Goal: Task Accomplishment & Management: Manage account settings

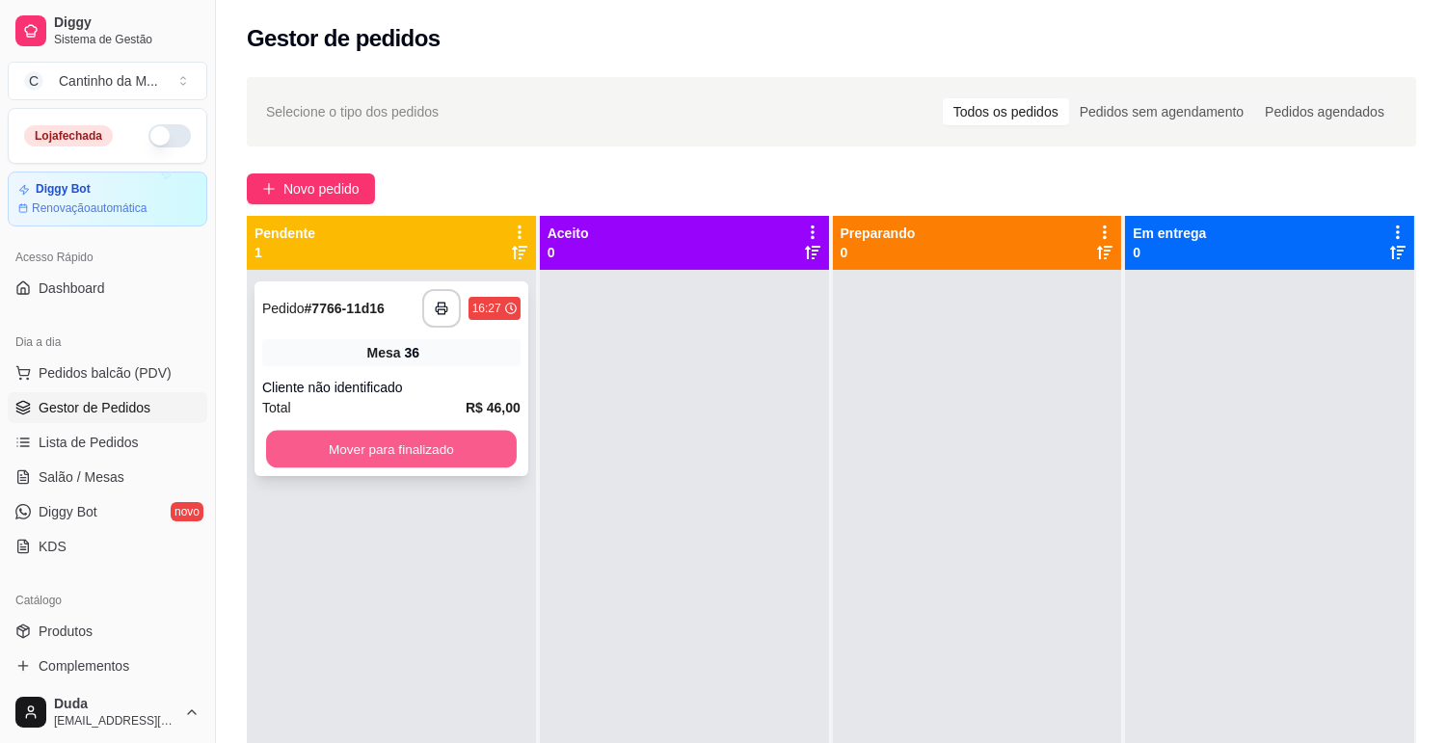
click at [383, 456] on button "Mover para finalizado" at bounding box center [391, 450] width 251 height 38
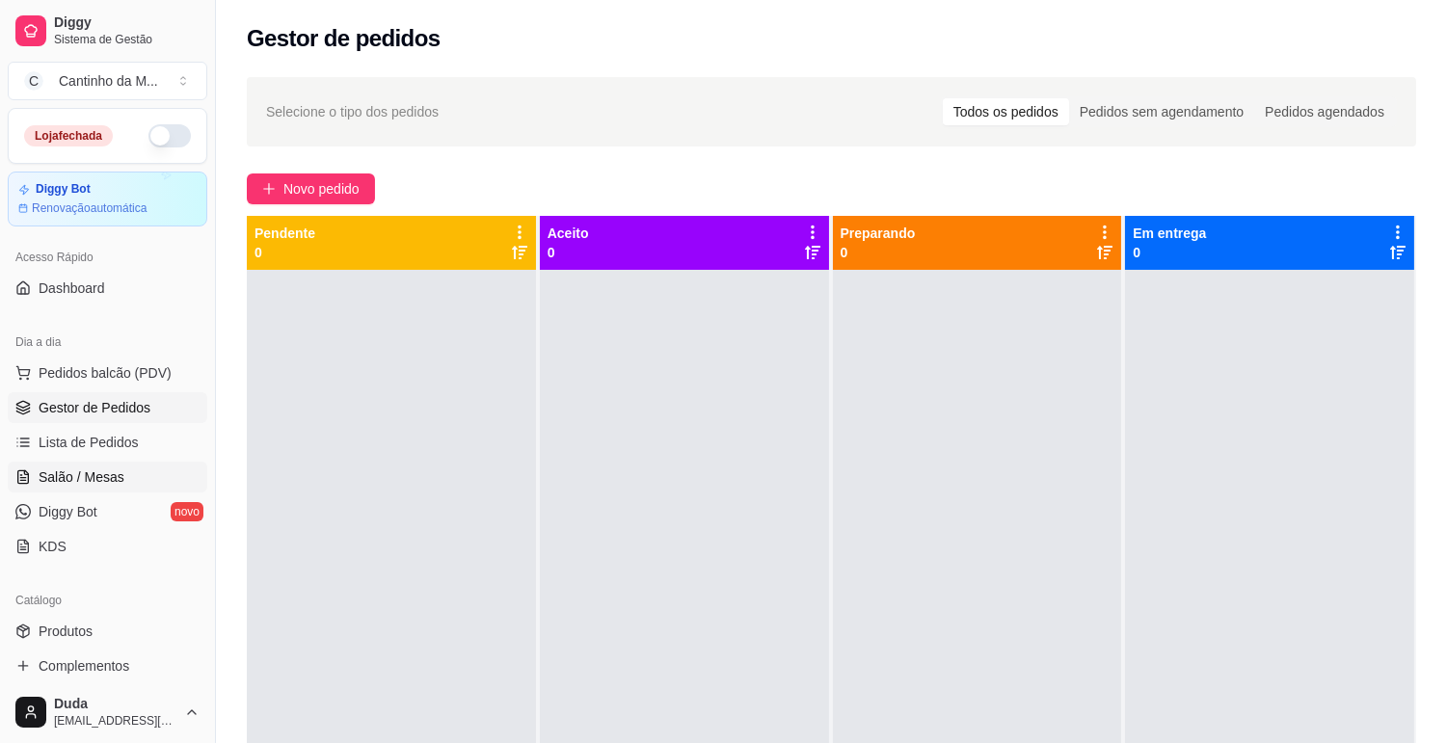
click at [66, 473] on span "Salão / Mesas" at bounding box center [82, 477] width 86 height 19
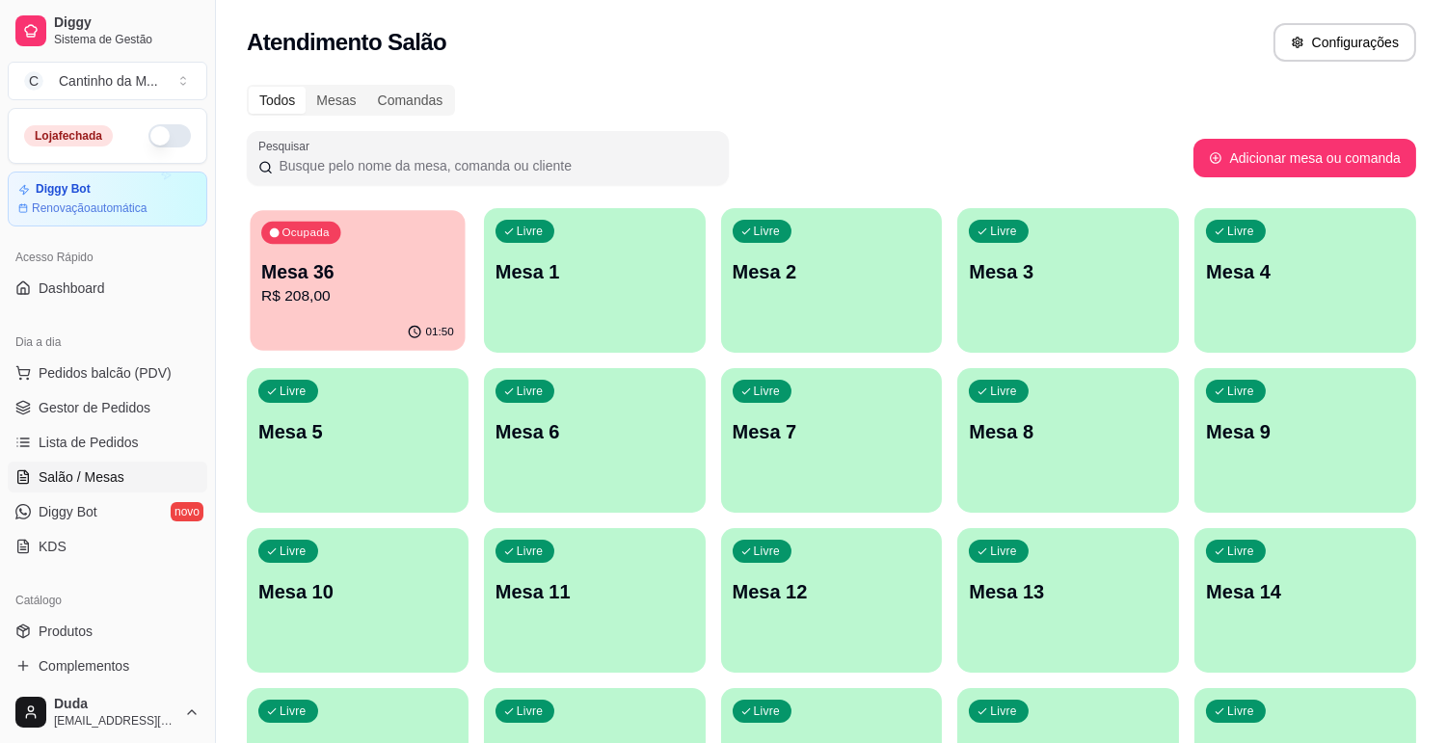
click at [349, 316] on div "01:50" at bounding box center [357, 332] width 215 height 37
click at [104, 438] on span "Lista de Pedidos" at bounding box center [89, 442] width 100 height 19
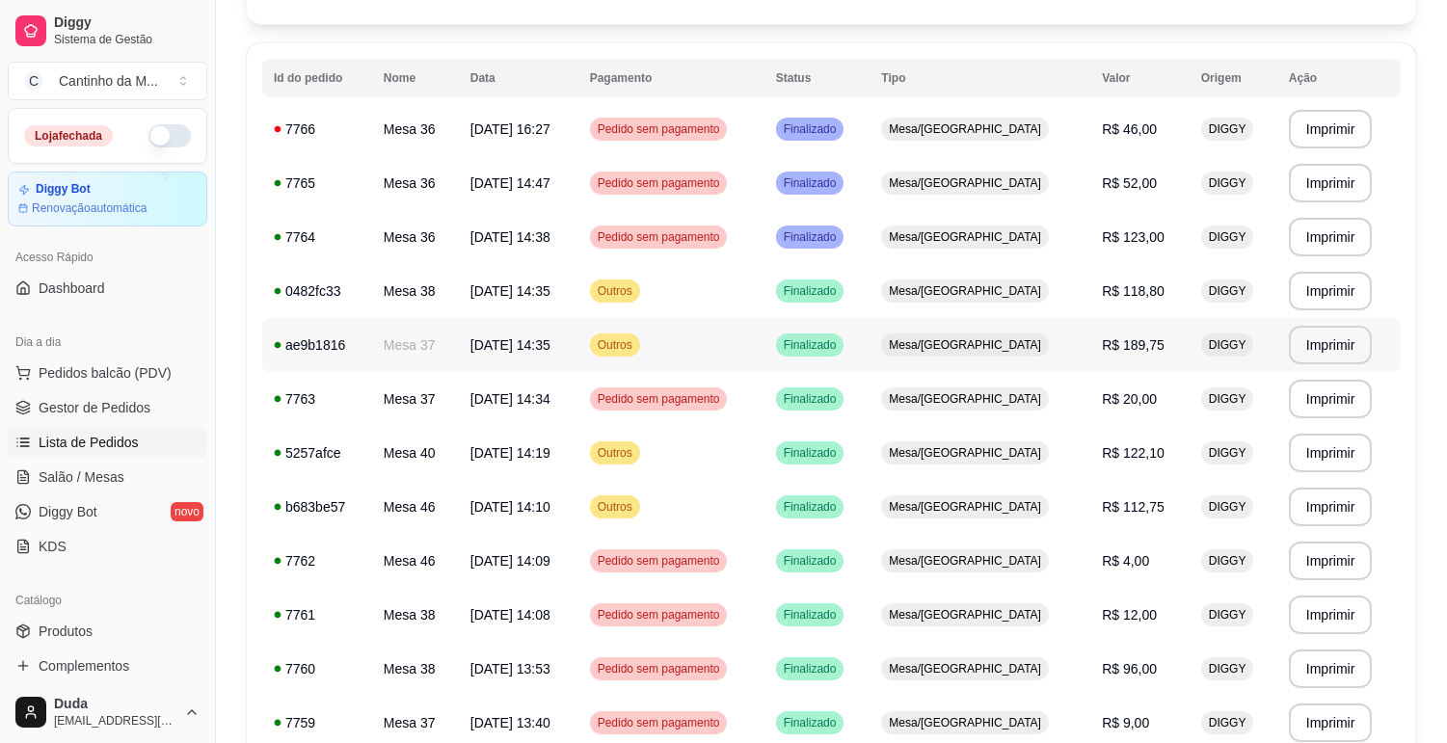
scroll to position [214, 0]
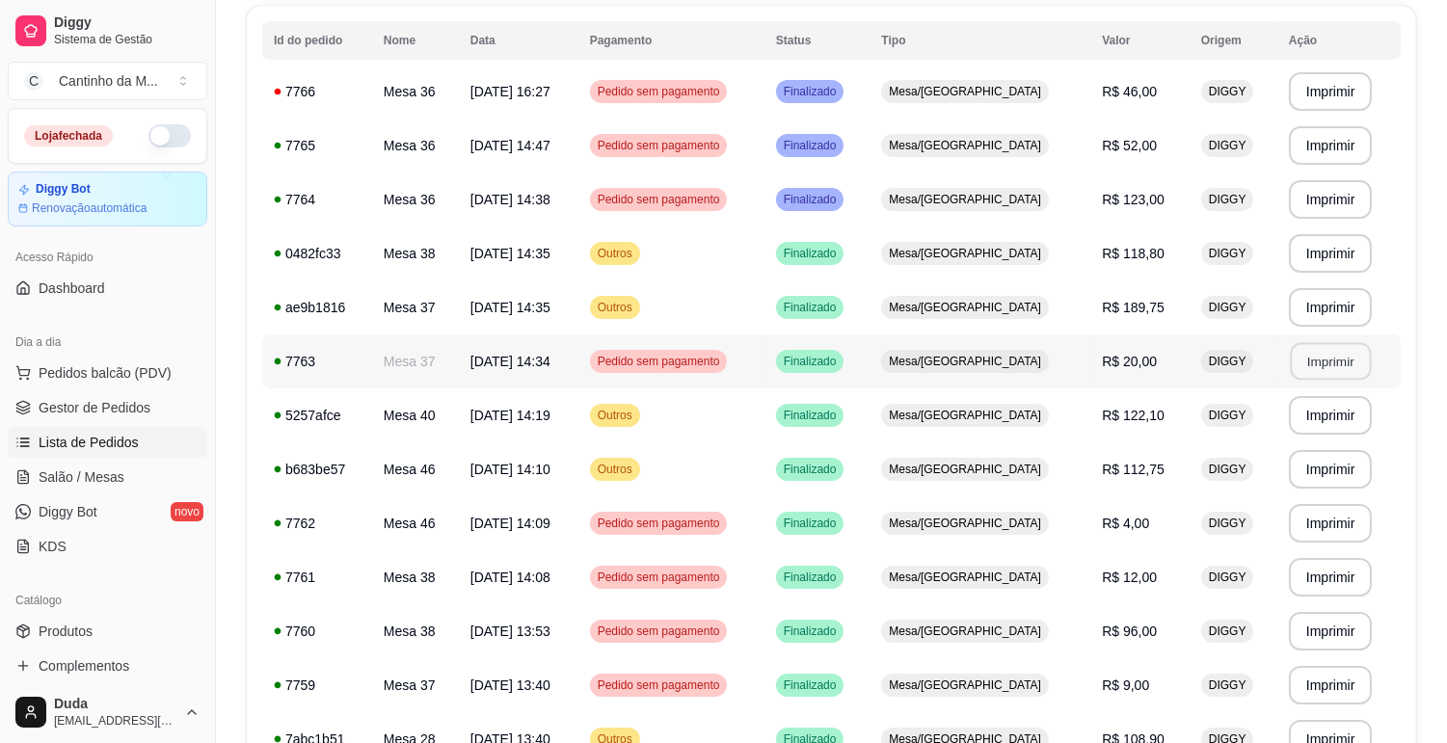
click at [1327, 354] on button "Imprimir" at bounding box center [1330, 362] width 81 height 38
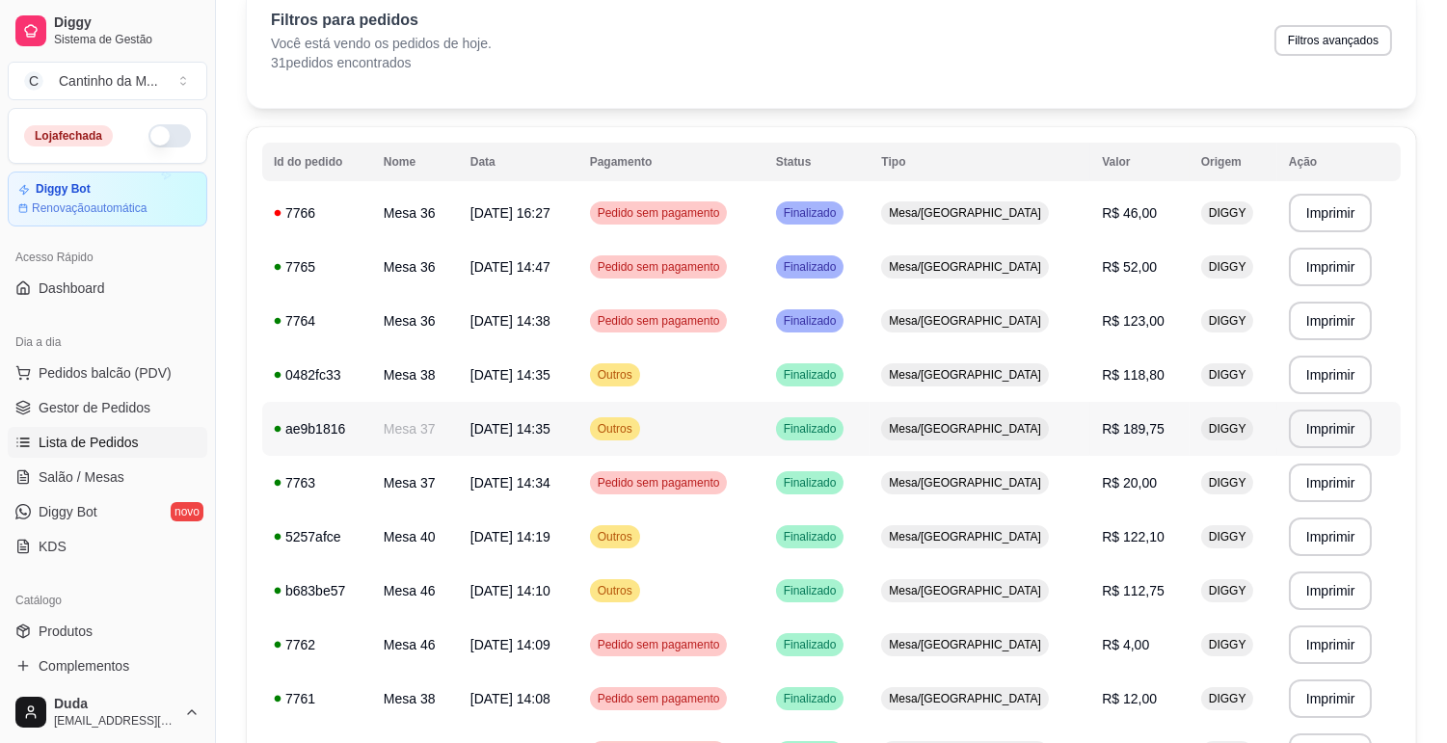
scroll to position [0, 0]
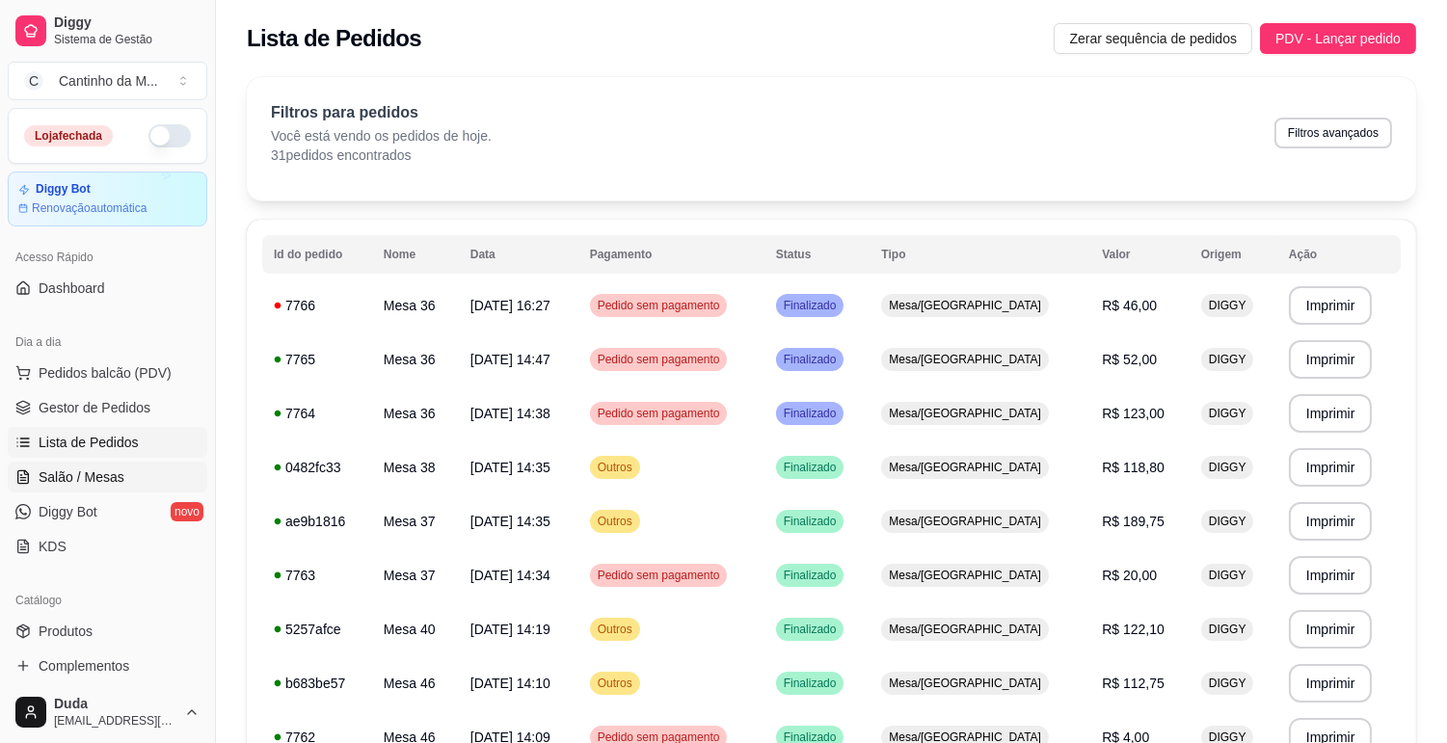
click at [117, 473] on span "Salão / Mesas" at bounding box center [82, 477] width 86 height 19
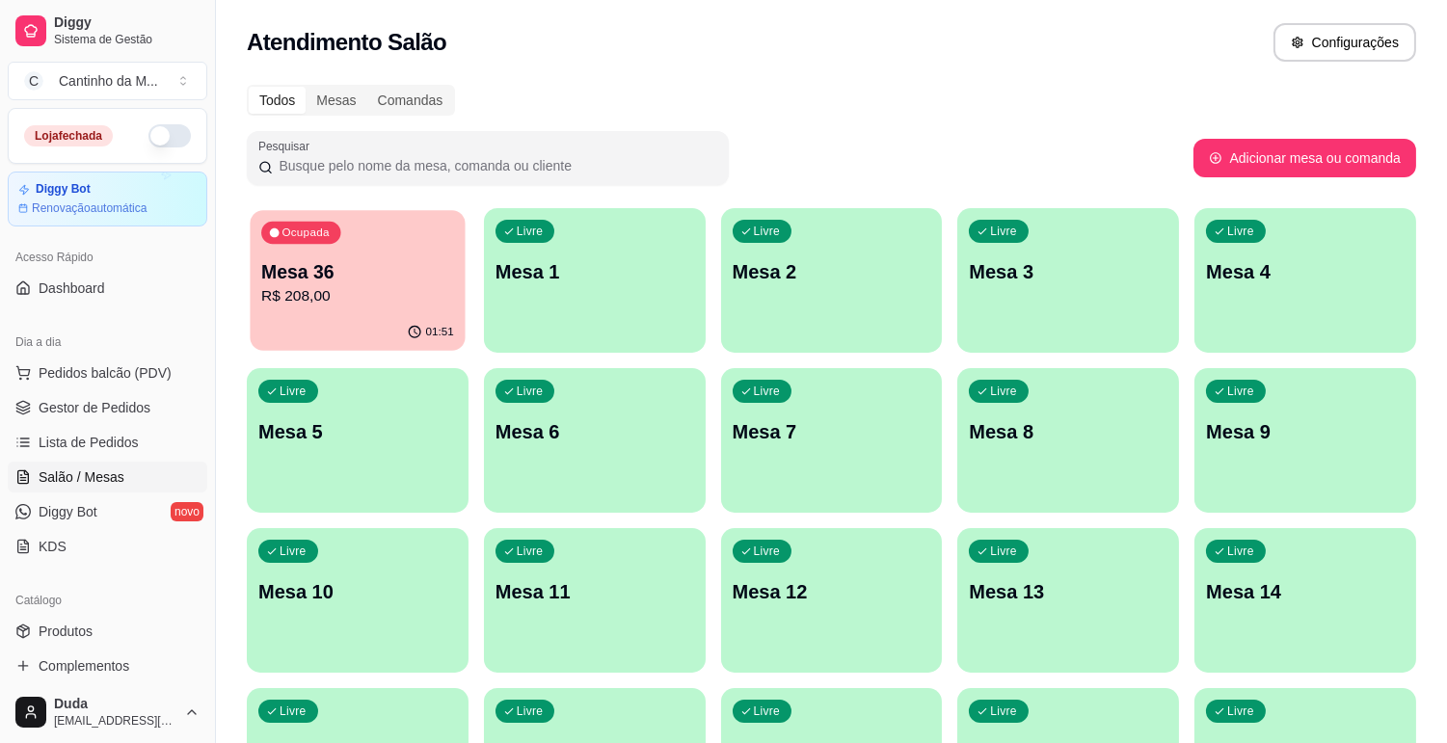
click at [340, 289] on p "R$ 208,00" at bounding box center [357, 296] width 193 height 22
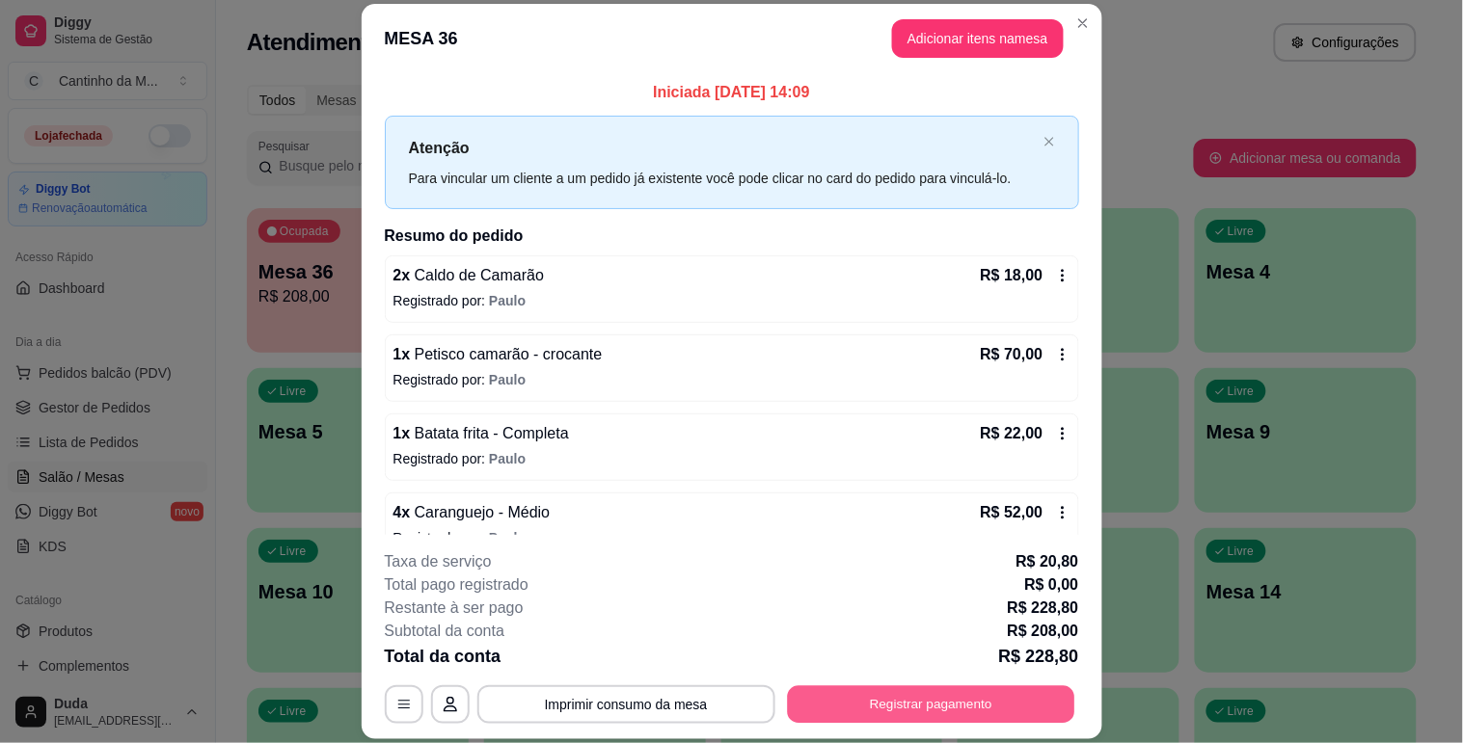
click at [951, 713] on button "Registrar pagamento" at bounding box center [930, 705] width 287 height 38
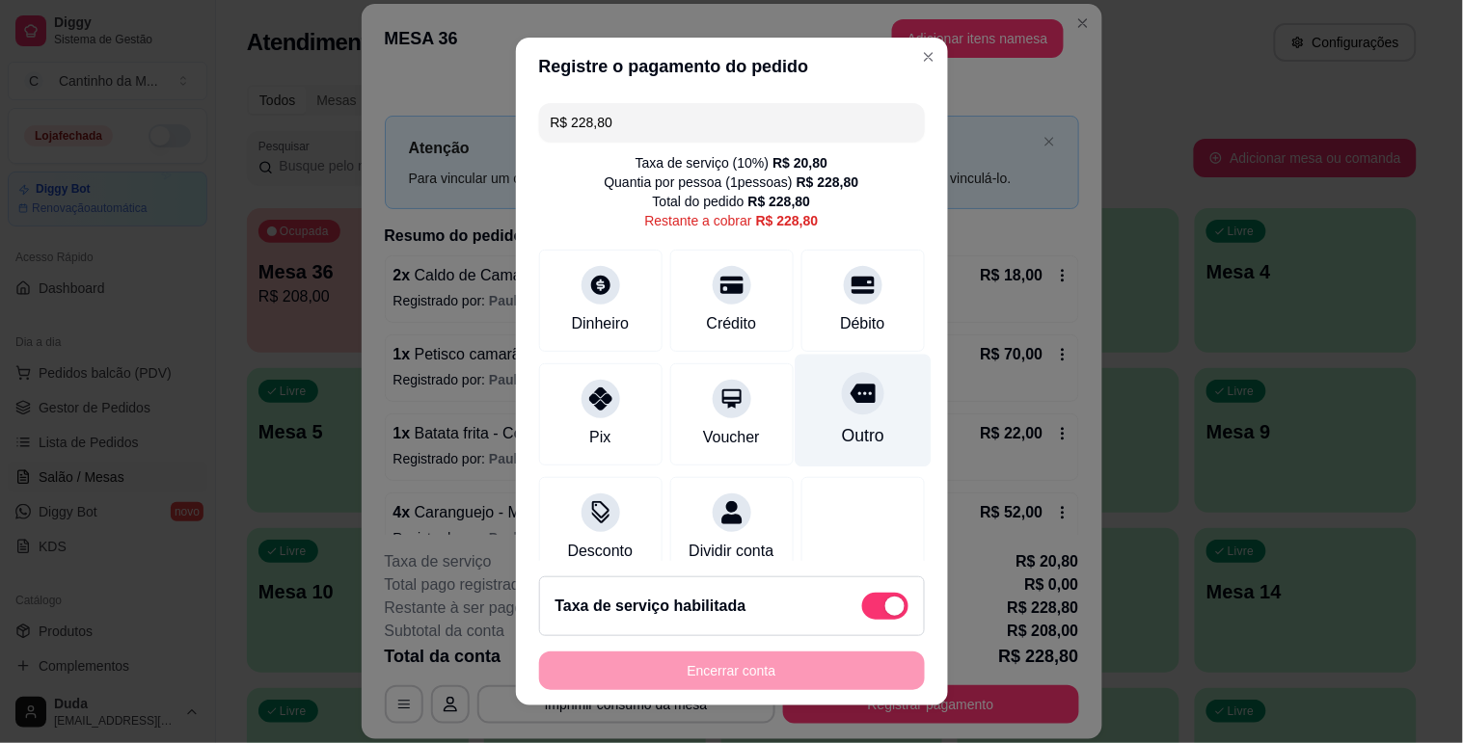
click at [869, 427] on div "Outro" at bounding box center [862, 410] width 136 height 113
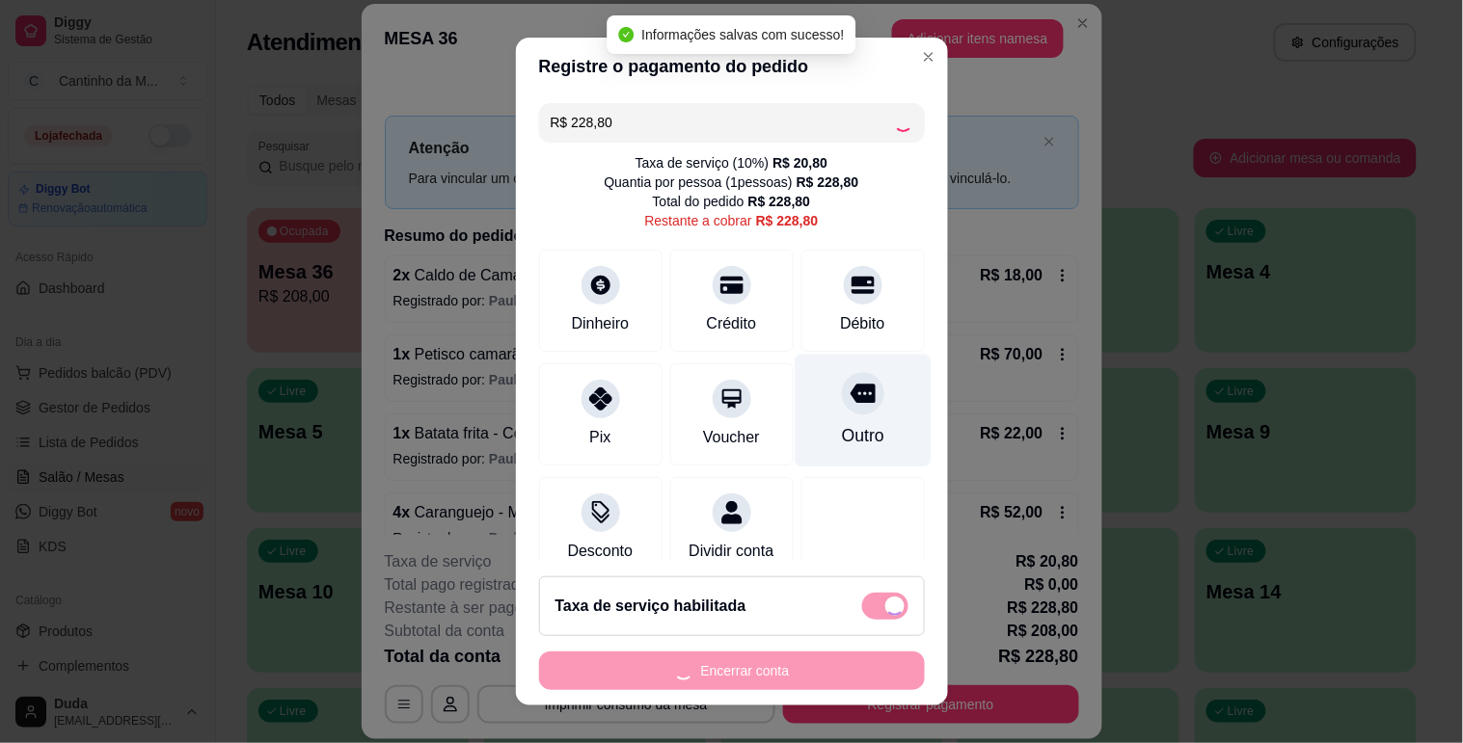
type input "R$ 0,00"
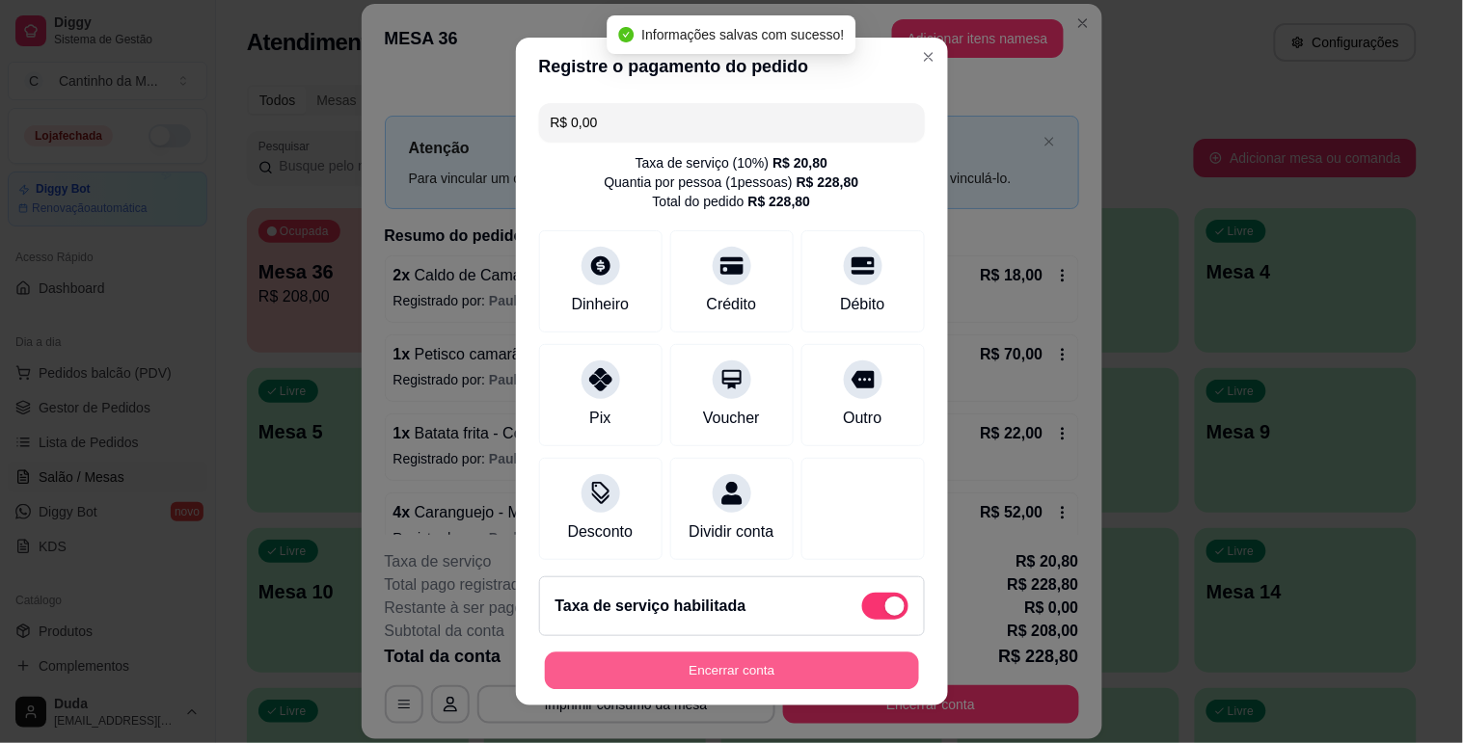
click at [843, 673] on button "Encerrar conta" at bounding box center [732, 672] width 374 height 38
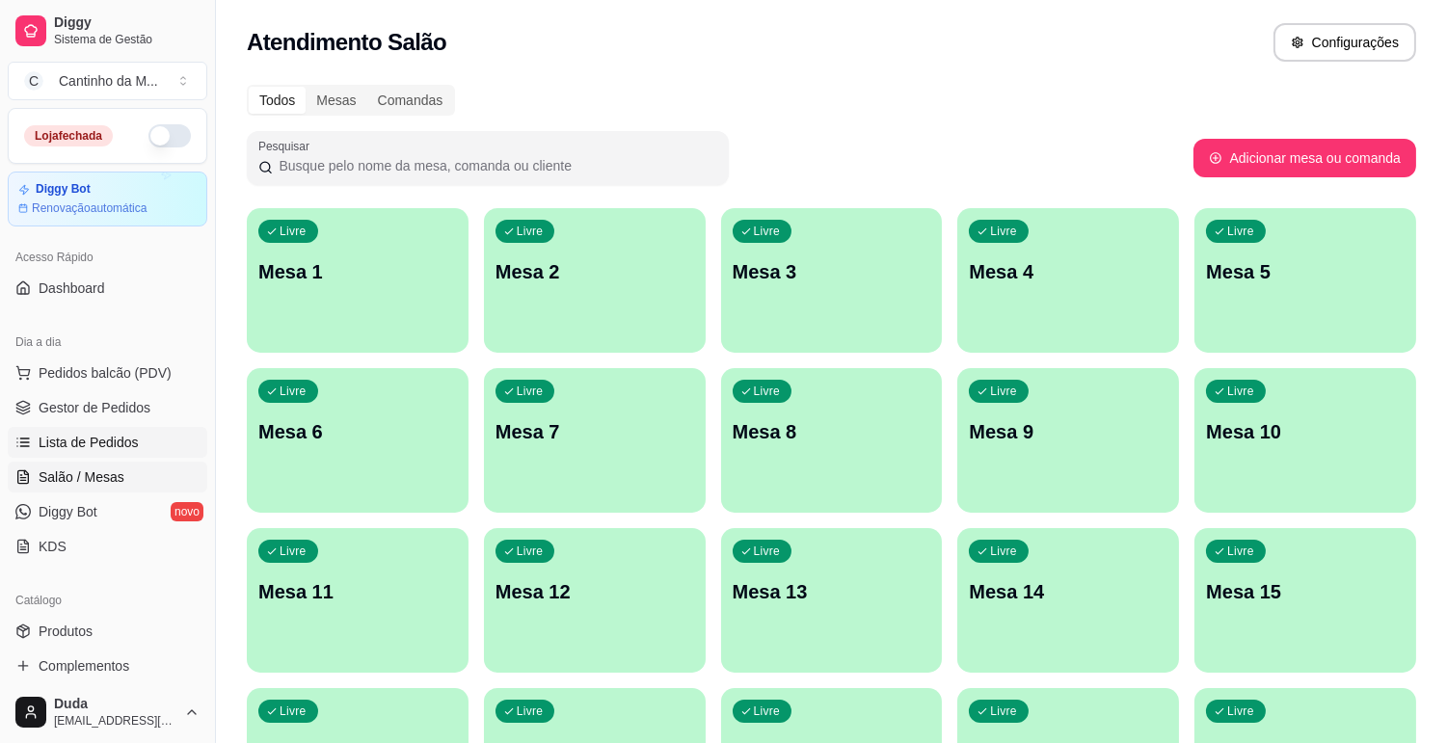
click at [114, 443] on span "Lista de Pedidos" at bounding box center [89, 442] width 100 height 19
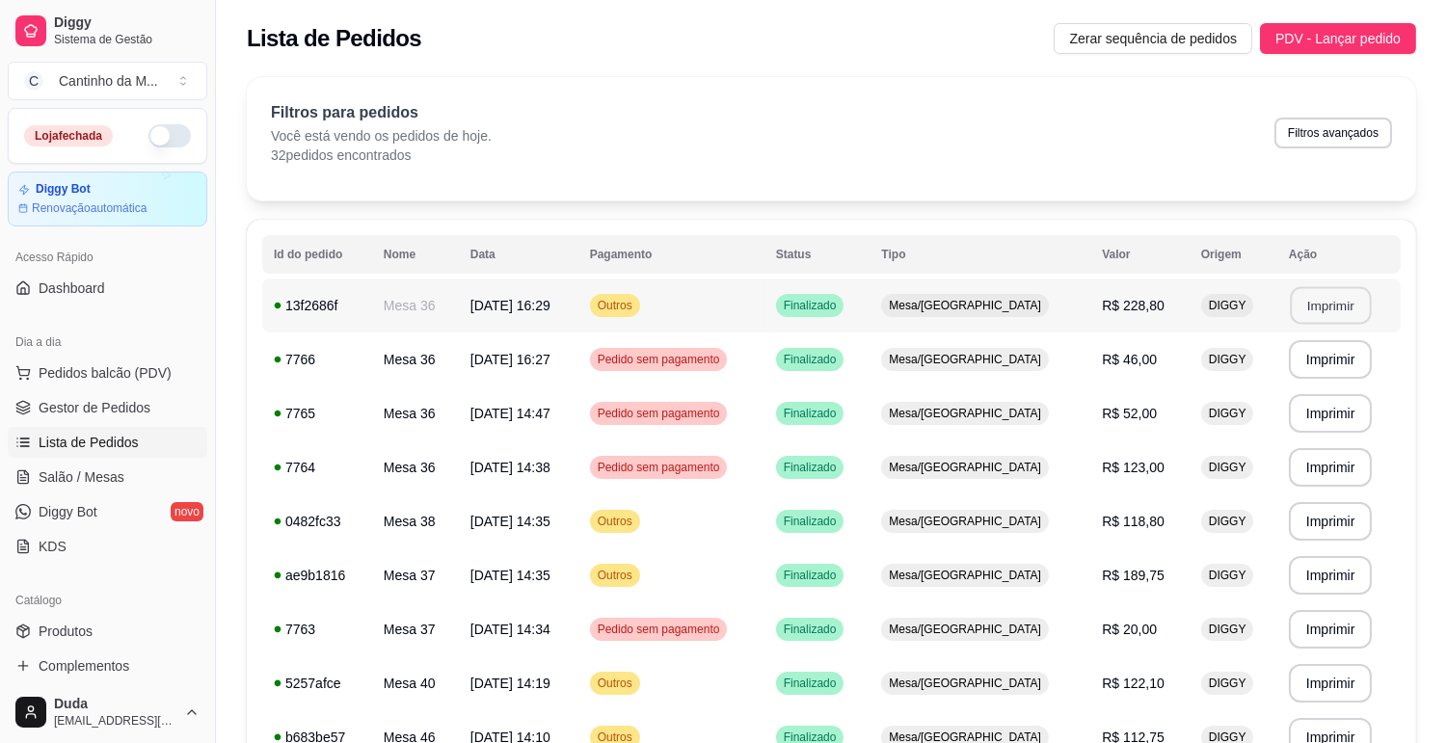
click at [1305, 293] on button "Imprimir" at bounding box center [1330, 306] width 81 height 38
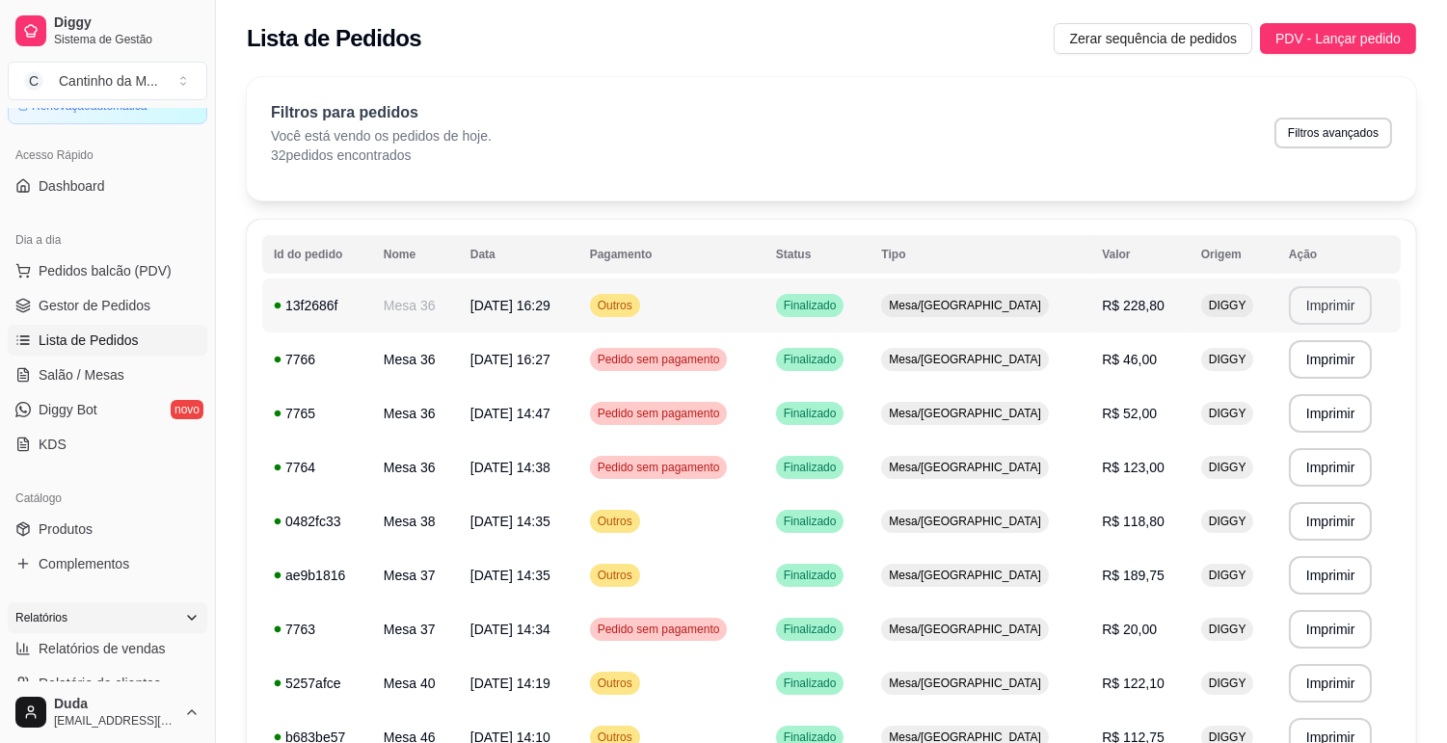
scroll to position [214, 0]
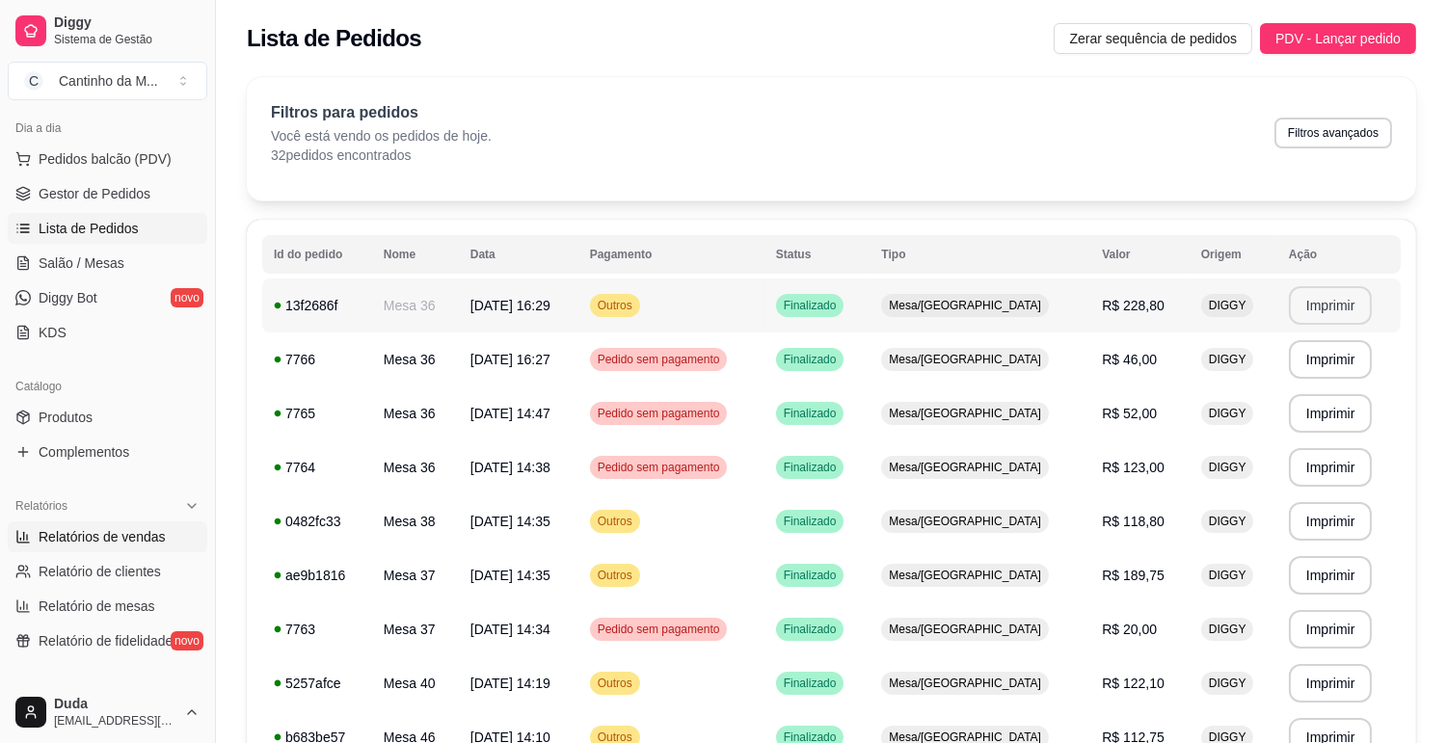
click at [159, 545] on span "Relatórios de vendas" at bounding box center [102, 536] width 127 height 19
select select "ALL"
select select "0"
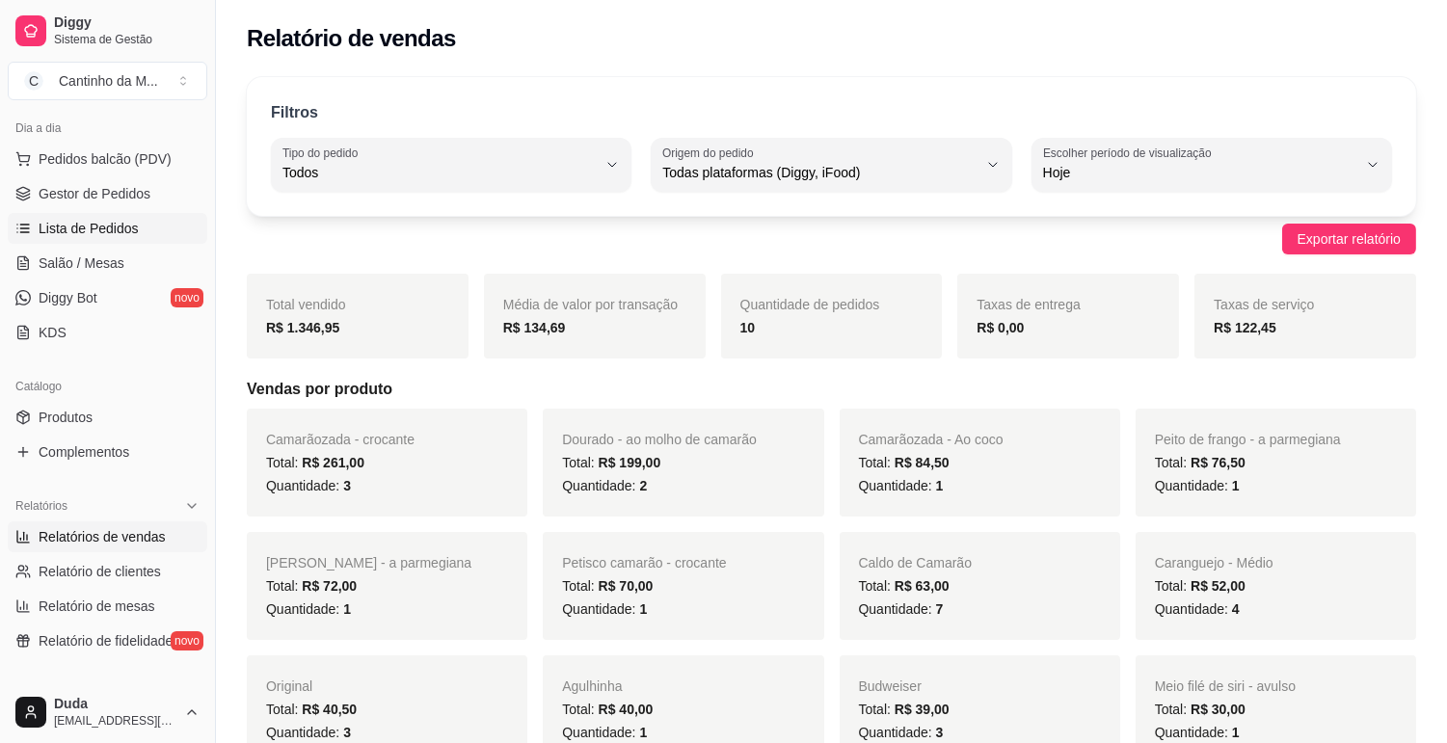
click at [103, 228] on span "Lista de Pedidos" at bounding box center [89, 228] width 100 height 19
